Goal: Task Accomplishment & Management: Complete application form

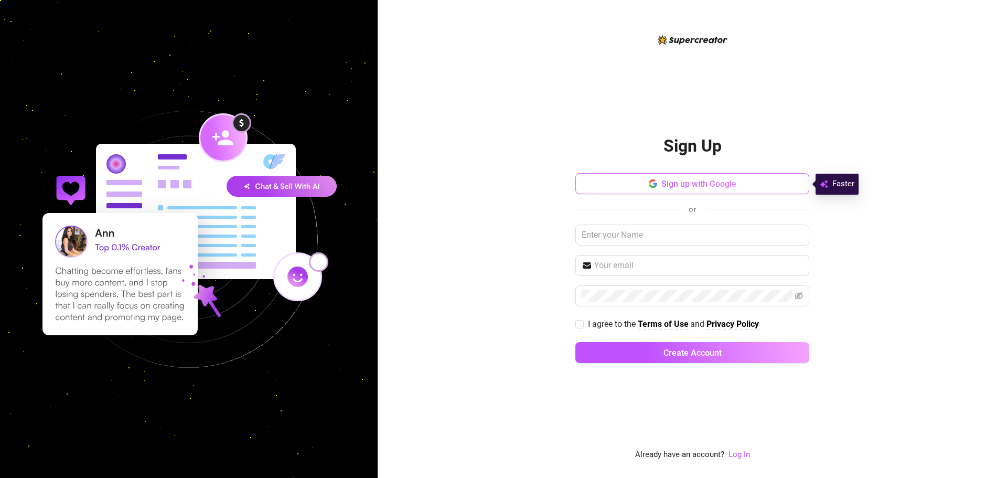
click at [739, 185] on button "Sign up with Google" at bounding box center [692, 183] width 234 height 21
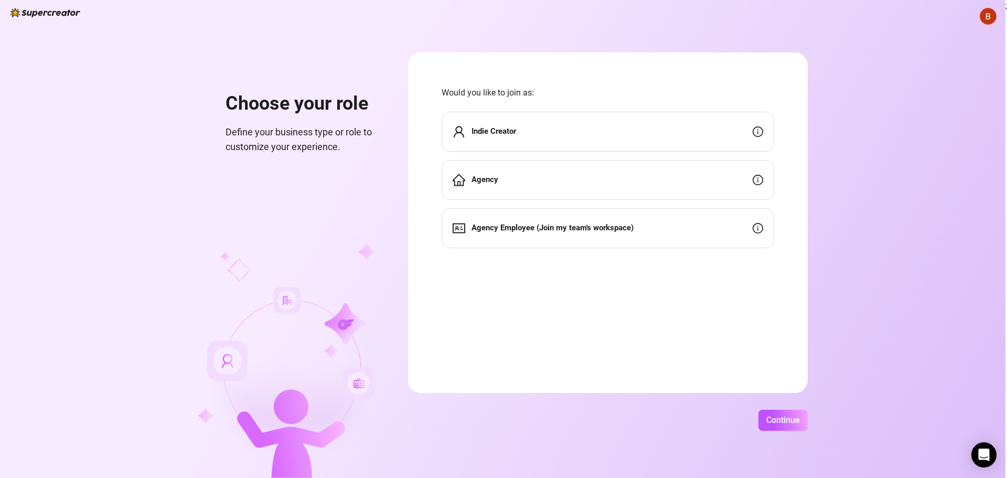
click at [500, 129] on strong "Indie Creator" at bounding box center [493, 130] width 45 height 9
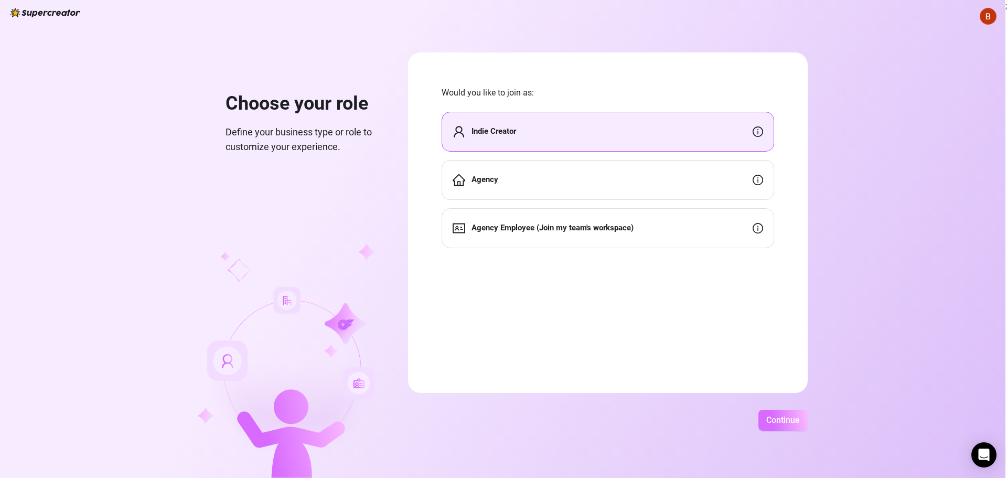
click at [795, 423] on span "Continue" at bounding box center [783, 420] width 34 height 10
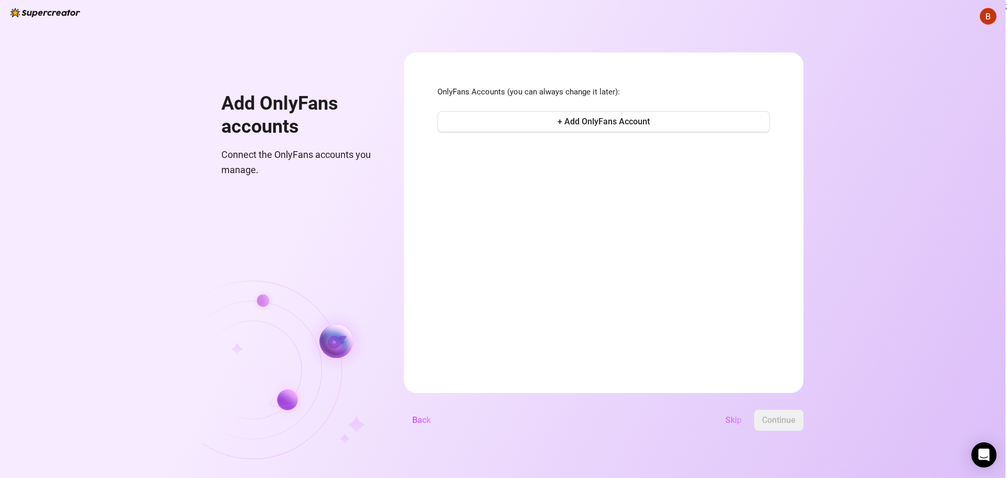
click at [737, 416] on span "Skip" at bounding box center [733, 420] width 16 height 10
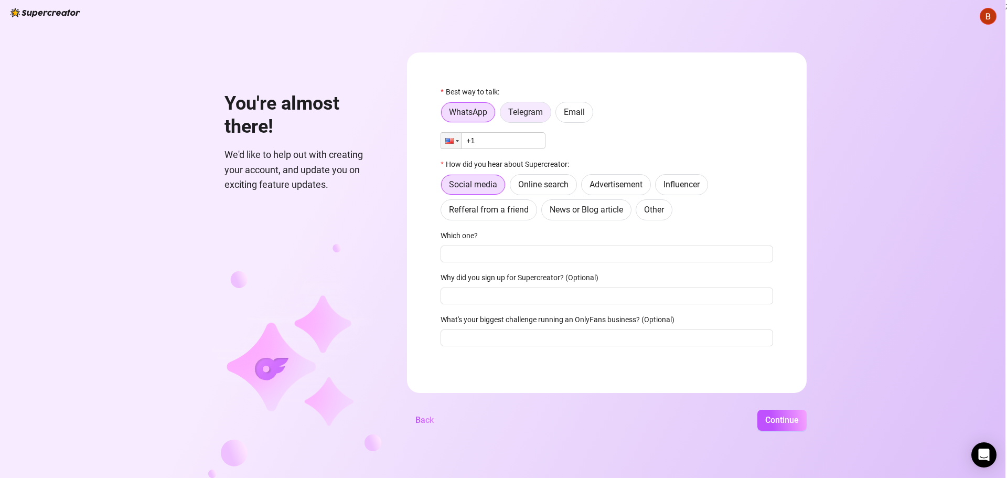
click at [539, 107] on span "Telegram" at bounding box center [525, 112] width 35 height 10
click at [503, 115] on input "Telegram" at bounding box center [503, 115] width 0 height 0
